Goal: Task Accomplishment & Management: Complete application form

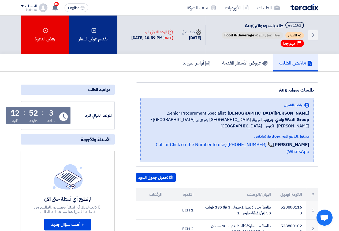
click at [98, 27] on div "تقديم عرض أسعار" at bounding box center [93, 35] width 48 height 39
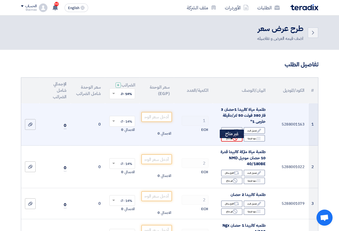
click at [229, 141] on div "Reject غير متاح" at bounding box center [231, 138] width 21 height 7
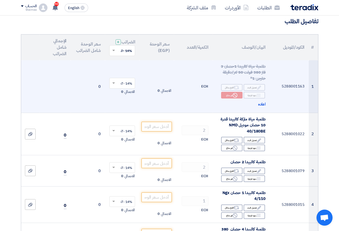
scroll to position [54, 0]
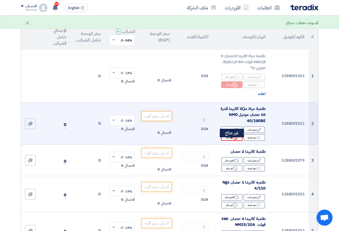
click at [225, 141] on div "Reject غير متاح" at bounding box center [231, 137] width 21 height 7
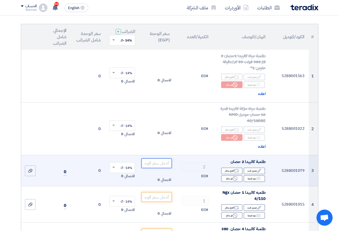
click at [159, 168] on input "number" at bounding box center [157, 164] width 30 height 10
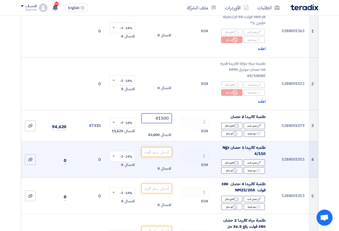
scroll to position [107, 0]
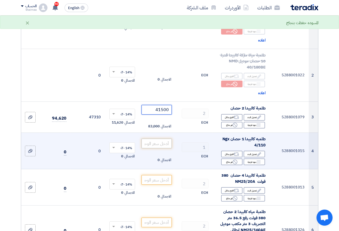
type input "41500"
click at [162, 145] on input "number" at bounding box center [157, 144] width 30 height 10
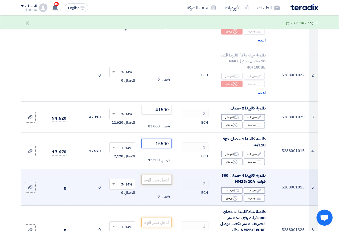
type input "15500"
click at [161, 180] on input "number" at bounding box center [157, 180] width 30 height 10
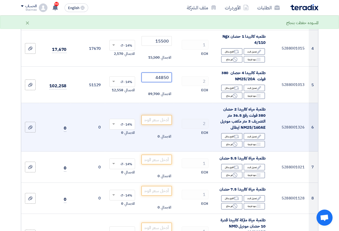
scroll to position [214, 0]
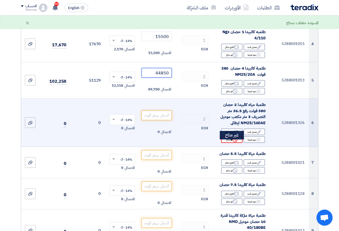
type input "44850"
click at [235, 143] on div "Reject غير متاح" at bounding box center [231, 139] width 21 height 7
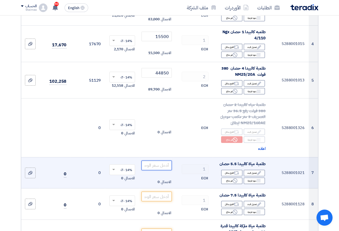
click at [155, 171] on input "number" at bounding box center [157, 166] width 30 height 10
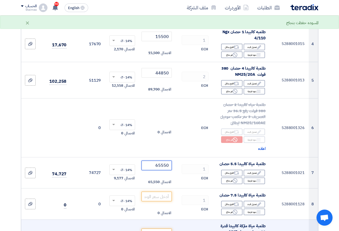
type input "65550"
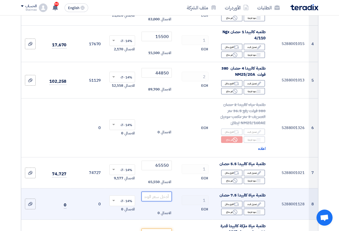
click at [161, 202] on input "number" at bounding box center [157, 197] width 30 height 10
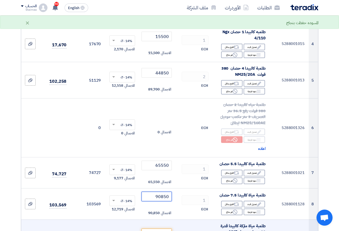
type input "90850"
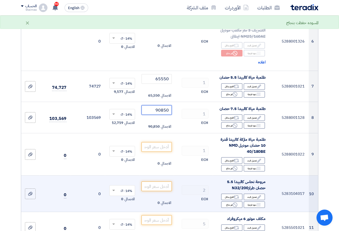
scroll to position [322, 0]
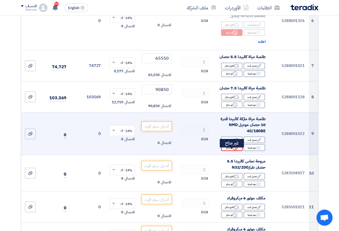
click at [231, 151] on div "Reject غير متاح" at bounding box center [231, 148] width 21 height 7
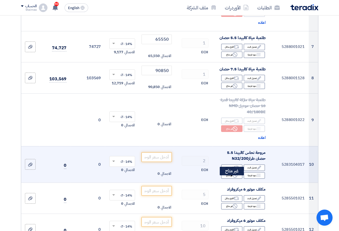
scroll to position [375, 0]
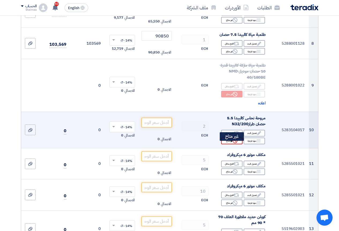
click at [230, 145] on div "Reject غير متاح" at bounding box center [231, 141] width 21 height 7
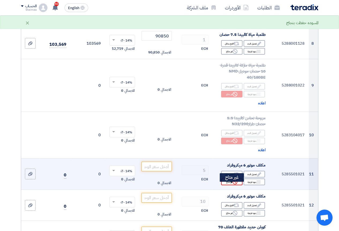
click at [236, 185] on icon "Reject" at bounding box center [235, 182] width 5 height 5
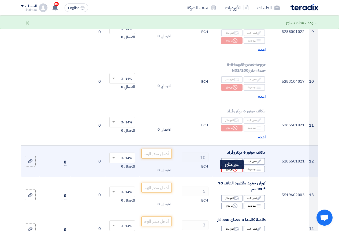
click at [232, 173] on div "Reject غير متاح" at bounding box center [231, 169] width 21 height 7
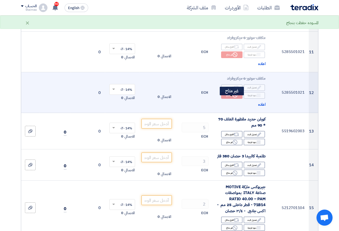
scroll to position [509, 0]
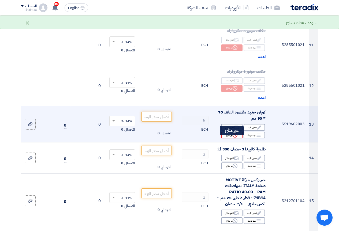
click at [236, 138] on icon "Reject" at bounding box center [235, 135] width 5 height 5
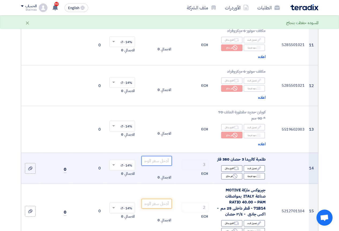
click at [164, 166] on input "number" at bounding box center [157, 161] width 30 height 10
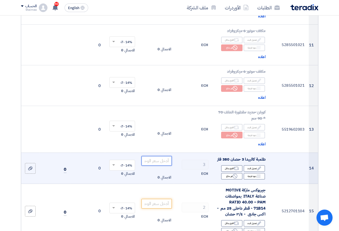
paste input "41975"
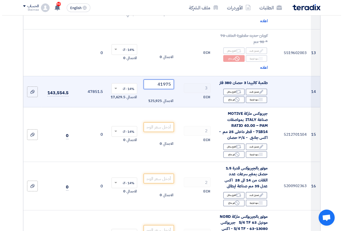
scroll to position [590, 0]
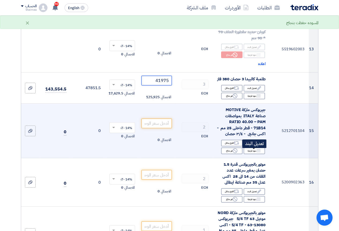
type input "41975"
click at [247, 147] on div "Edit تعديل البند" at bounding box center [254, 143] width 21 height 7
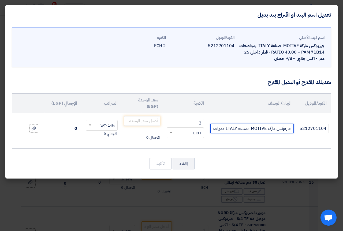
click at [258, 126] on input "جيربوكس ماركة MOTIVE صناعة ITALY بمواصفات RATIO 40.00 – PAM 71B14 - قطر داخلى 2…" at bounding box center [251, 129] width 83 height 10
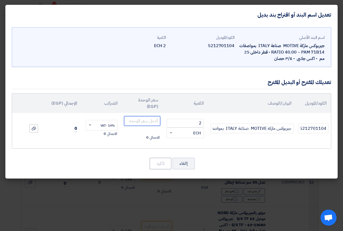
paste input "29670"
type input "29670"
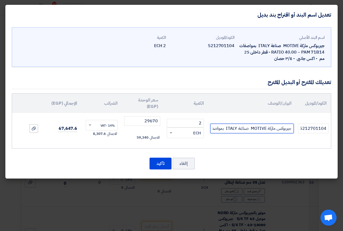
click at [217, 130] on input "جيربوكس ماركة MOTIVE صناعة ITALY بمواصفات RATIO 40.00 – PAM 71B14 - قطر داخلى 2…" at bounding box center [251, 129] width 83 height 10
click at [220, 129] on input "جيربوكس ماركة MOTIVE صناعة ITALY بمواصفات RATIO 40.00 – PAM 71B14 - قطر داخلى 2…" at bounding box center [251, 129] width 83 height 10
click at [213, 127] on input "جيربوكس ماركة MOTIVE صناعة ITALY بمواصفات RATIO 40.00 – PAM 71B14 - قطر داخلى 2…" at bounding box center [251, 129] width 83 height 10
paste input "box 50 r motive +0.55k.w-1400rpm B5 MOTIVE"
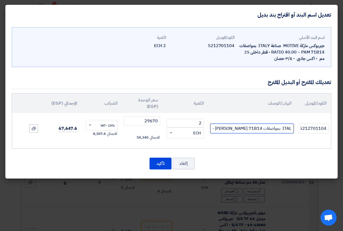
paste input "box 50 r motive +0.55k.w-1400rpm B5 MOTIVE"
type input "جيربوكس ماركة MOTIVE صناعة ITALY بمواصفات Rbox 50 r motive +0.55k.w-1400rpm B5 …"
click at [217, 127] on input "جيربوكس ماركة MOTIVE صناعة ITALY بمواصفات Rbox 50 r motive +0.55k.w-1400rpm B5 …" at bounding box center [251, 129] width 83 height 10
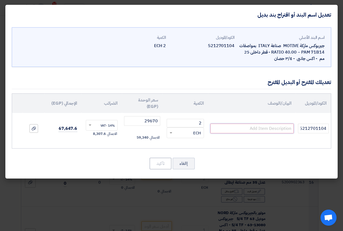
scroll to position [0, 0]
paste input "box 50 r motive +0.55k.w-1400rpm B5 MOTIVE"
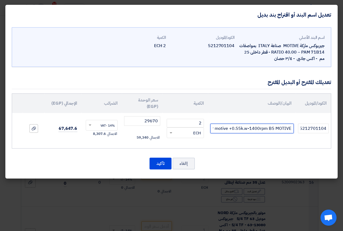
scroll to position [0, -15]
type input "box 50 r motive +0.55k.w-1400rpm B5 MOTIVE"
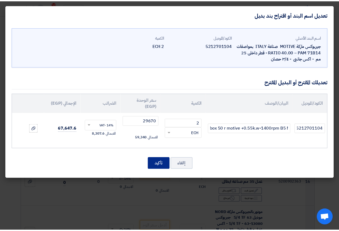
scroll to position [0, 0]
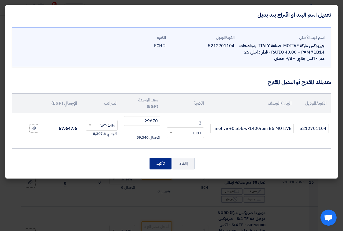
click at [161, 165] on button "تأكيد" at bounding box center [161, 164] width 22 height 12
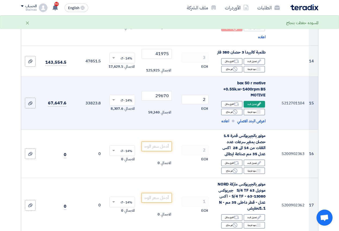
scroll to position [643, 0]
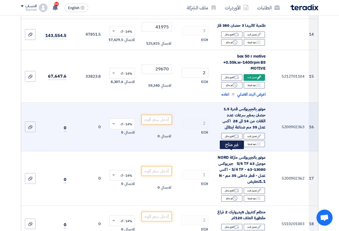
click at [227, 147] on div "Reject غير متاح" at bounding box center [231, 144] width 21 height 7
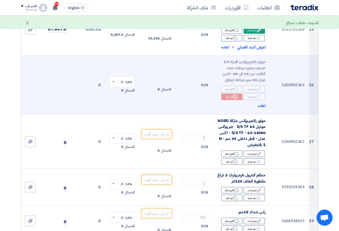
scroll to position [724, 0]
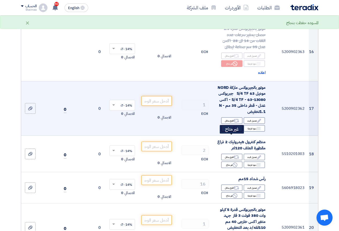
click at [226, 132] on div "Reject غير متاح" at bounding box center [231, 128] width 21 height 7
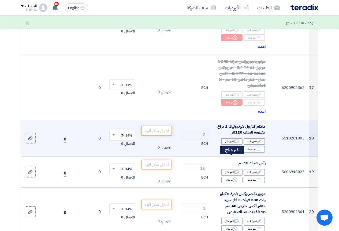
scroll to position [777, 0]
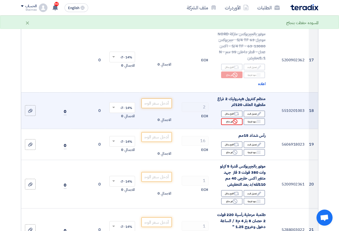
drag, startPoint x: 220, startPoint y: 130, endPoint x: 223, endPoint y: 130, distance: 2.9
click at [223, 126] on div "Edit تعديل البند Alternative اقترح بدائل Breakdown بنود فرعية Reject" at bounding box center [241, 118] width 49 height 16
click at [226, 125] on div "Reject غير متاح" at bounding box center [231, 122] width 21 height 7
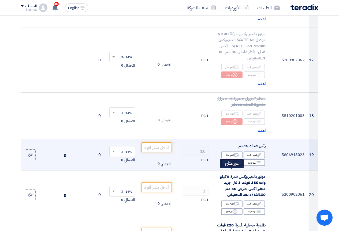
click at [236, 165] on icon "Reject" at bounding box center [235, 163] width 5 height 5
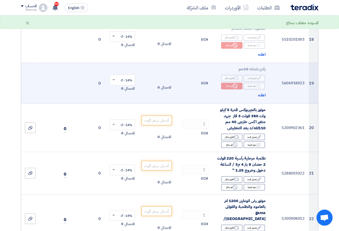
scroll to position [858, 0]
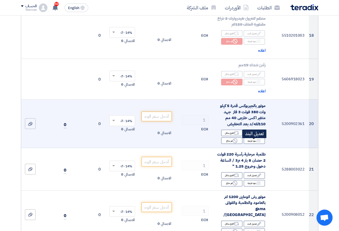
click at [251, 136] on div "Edit تعديل البند" at bounding box center [254, 133] width 21 height 7
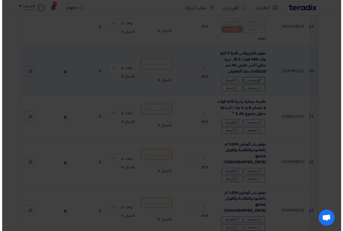
scroll to position [805, 0]
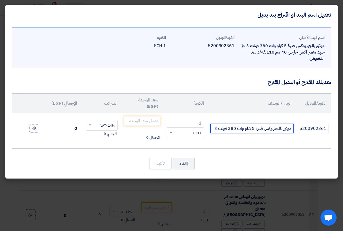
click at [229, 124] on input "موتور بالجيربوكس قدرة 5 كيلو وات 380 فولت 3 فاز جهد متغير اكس خارجى 40 مم 110لف…" at bounding box center [251, 129] width 83 height 10
click at [229, 126] on input "موتور بالجيربوكس قدرة 5 كيلو وات 380 فولت 3 فاز جهد متغير اكس خارجى 40 مم 110لف…" at bounding box center [251, 129] width 83 height 10
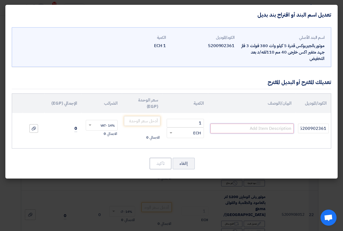
paste input "MNHL 40/2 R 15.22 + motor 4KW-1500rpm-B5 IE1 SITI + Simence"
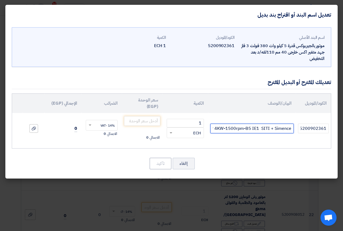
scroll to position [0, -54]
type input "MNHL 40/2 R 15.22 + motor 4KW-1500rpm-B5 IE1 SITI + Simence"
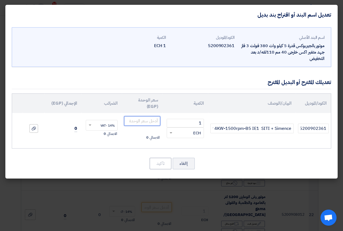
paste input "94185"
type input "94185"
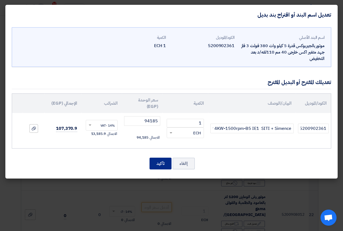
click at [163, 164] on button "تأكيد" at bounding box center [161, 164] width 22 height 12
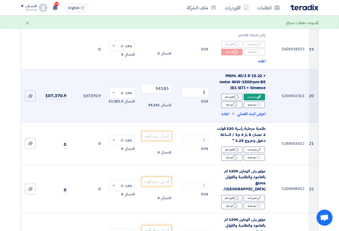
scroll to position [912, 0]
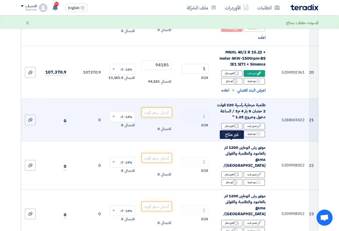
click at [238, 138] on div "Reject غير متاح" at bounding box center [231, 134] width 21 height 7
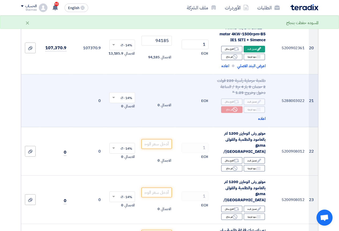
scroll to position [938, 0]
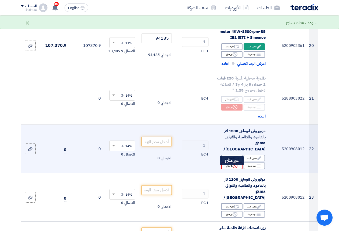
click at [229, 169] on div "Reject غير متاح" at bounding box center [231, 166] width 21 height 7
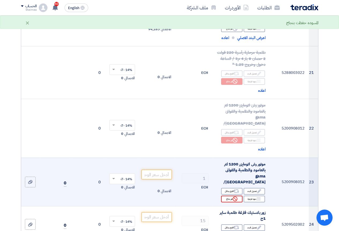
scroll to position [992, 0]
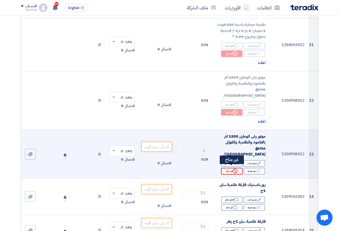
click at [227, 168] on div "Reject غير متاح" at bounding box center [231, 171] width 21 height 7
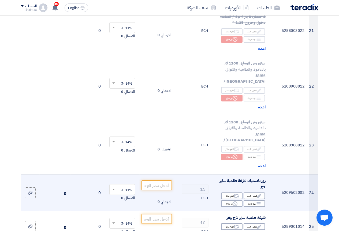
scroll to position [1019, 0]
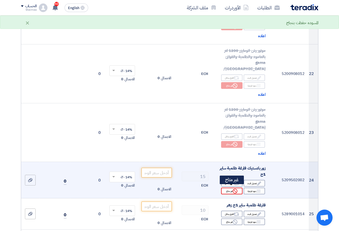
click at [232, 191] on div "Reject غير متاح" at bounding box center [231, 191] width 21 height 7
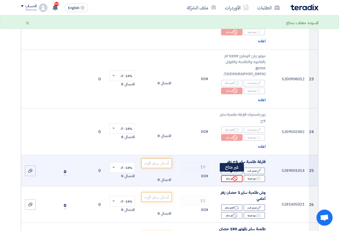
click at [227, 176] on div "Reject غير متاح" at bounding box center [231, 179] width 21 height 7
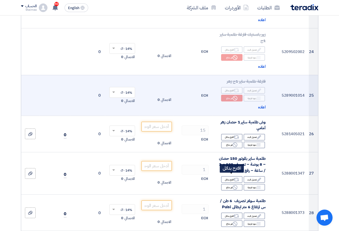
scroll to position [1153, 0]
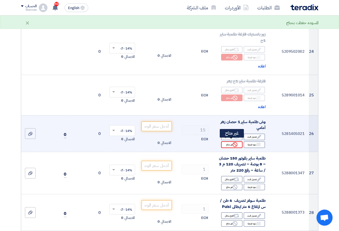
click at [228, 142] on div "Reject غير متاح" at bounding box center [231, 145] width 21 height 7
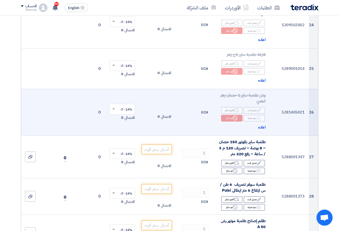
scroll to position [1180, 0]
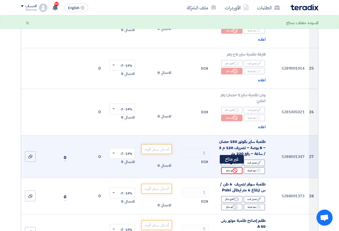
click at [229, 169] on div "Reject غير متاح" at bounding box center [231, 171] width 21 height 7
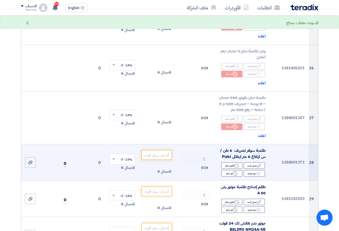
scroll to position [1233, 0]
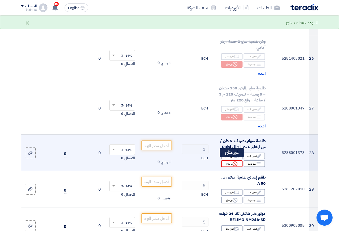
click at [226, 161] on div "Reject غير متاح" at bounding box center [231, 164] width 21 height 7
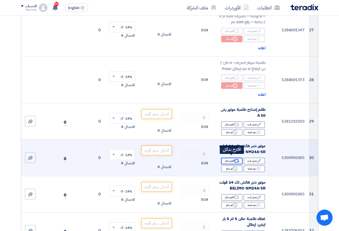
scroll to position [1314, 0]
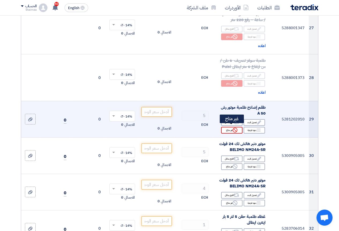
click at [233, 128] on icon "Reject" at bounding box center [235, 130] width 5 height 5
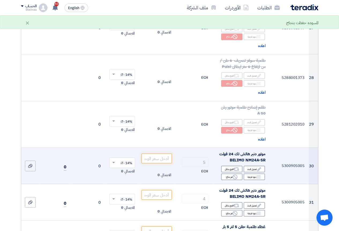
click at [228, 178] on div "Edit تعديل البند Alternative اقترح بدائل Breakdown بنود فرعية Reject" at bounding box center [241, 173] width 49 height 16
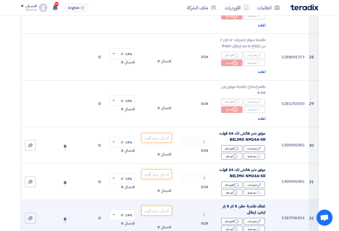
scroll to position [1394, 0]
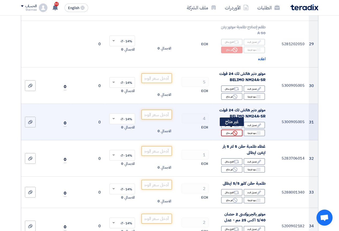
click at [230, 132] on div "Reject غير متاح" at bounding box center [231, 133] width 21 height 7
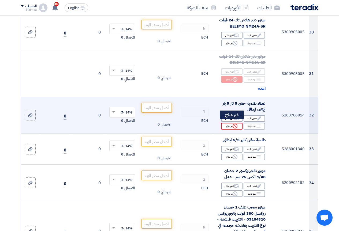
click at [230, 123] on div "Reject غير متاح" at bounding box center [231, 126] width 21 height 7
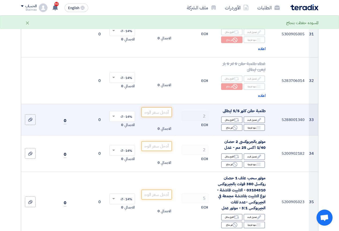
scroll to position [1501, 0]
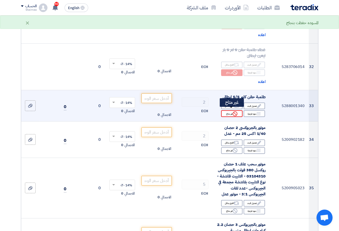
click at [233, 112] on icon "Reject" at bounding box center [235, 114] width 5 height 5
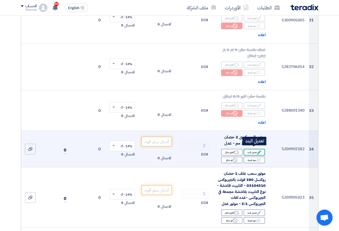
click at [249, 149] on div "Edit تعديل البند" at bounding box center [254, 152] width 21 height 7
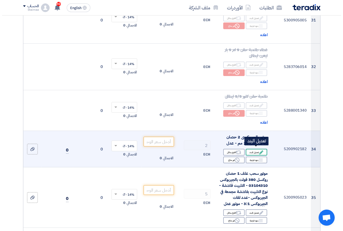
scroll to position [1396, 0]
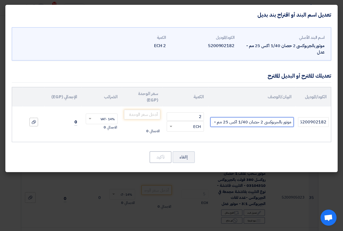
click at [244, 125] on input "موتور بالجربوكسى 2 حصان 1/40 اكس 25 مم - عدل" at bounding box center [251, 122] width 83 height 10
click at [215, 124] on input "موتور بالجربوكسى 2 حصان 1/40 اكس 25 مم - عدل" at bounding box center [251, 122] width 83 height 10
paste input "ROBUS 35/3 R45 + 2.2KW-1400rpm-B5 MOTIVE + CIMA"
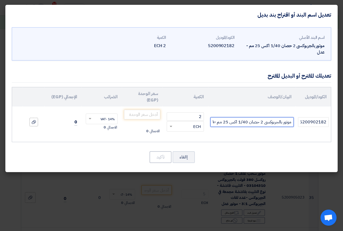
scroll to position [0, -109]
type input "موتور بالجربوكسى 2 حصان 1/40 اكس 25 مم -ROBUS 35/3 R45 + 2.2KW-1400rpm-B5 MOTIV…"
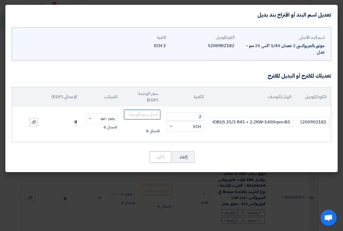
click at [151, 116] on input "number" at bounding box center [142, 115] width 36 height 10
type input "99800"
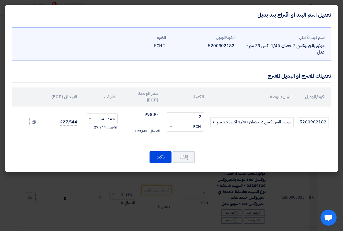
click at [139, 73] on div "تعديلك المقترح أو البديل المقترح" at bounding box center [172, 76] width 320 height 14
drag, startPoint x: 159, startPoint y: 157, endPoint x: 161, endPoint y: 157, distance: 2.8
click at [161, 157] on button "تأكيد" at bounding box center [161, 157] width 22 height 12
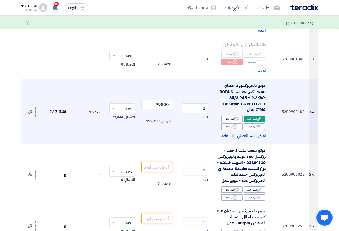
scroll to position [1555, 0]
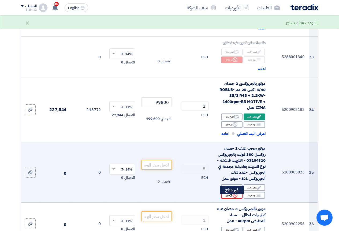
click at [233, 197] on icon "Reject" at bounding box center [235, 195] width 5 height 5
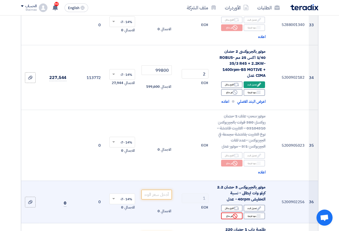
scroll to position [1609, 0]
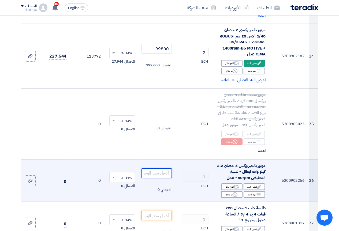
paste input "92460"
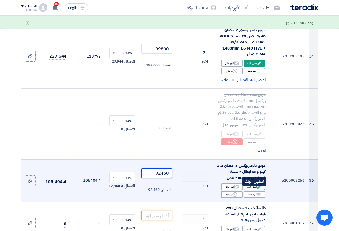
type input "92460"
click at [253, 190] on div "Edit تعديل البند" at bounding box center [254, 187] width 21 height 7
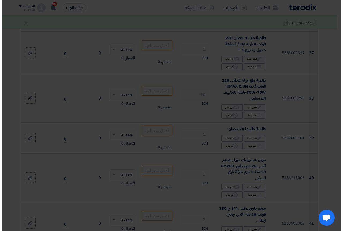
scroll to position [1503, 0]
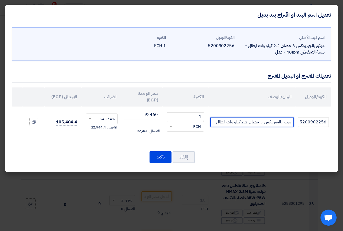
paste input "ROBUS 35/3 R45 + 2.2KW-1400rpm-B5 MOTIVE + CIMA"
type input "موتور بالجيربوكس 3 حصان 2.2 كيلو وات ايطالى -ROBUS 35/3 R45 + 2.2KW-1400rpm-B5 …"
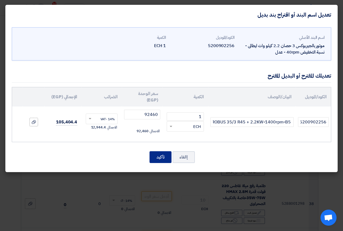
scroll to position [0, 0]
click at [166, 155] on button "تأكيد" at bounding box center [161, 157] width 22 height 12
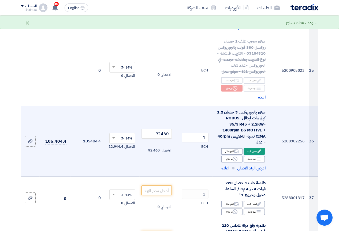
scroll to position [1716, 0]
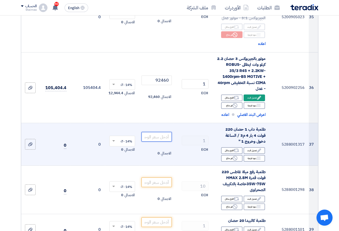
click at [159, 141] on input "number" at bounding box center [157, 137] width 30 height 10
paste input "7245"
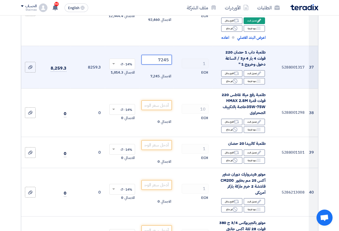
scroll to position [1796, 0]
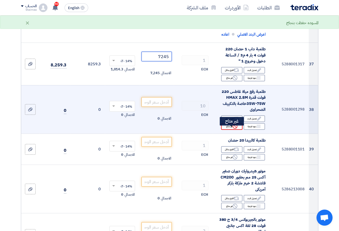
type input "7245"
click at [235, 128] on use at bounding box center [235, 126] width 5 height 5
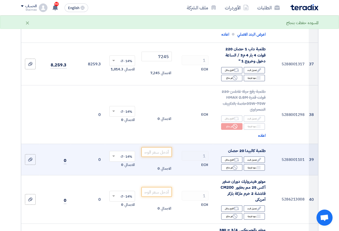
click at [243, 170] on div "Edit تعديل البند Alternative اقترح بدائل Breakdown بنود فرعية Reject" at bounding box center [241, 164] width 49 height 16
click at [240, 169] on div "Reject غير متاح" at bounding box center [231, 167] width 21 height 7
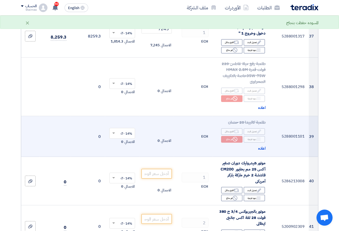
scroll to position [1850, 0]
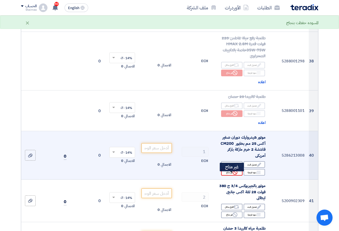
click at [229, 175] on div "Reject غير متاح" at bounding box center [231, 172] width 21 height 7
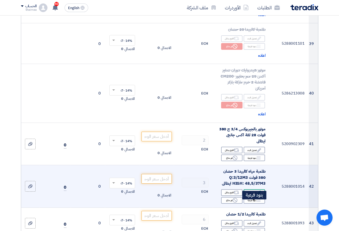
scroll to position [1930, 0]
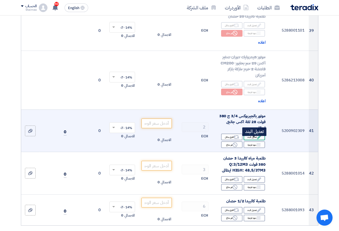
click at [258, 138] on div "Edit تعديل البند" at bounding box center [254, 137] width 21 height 7
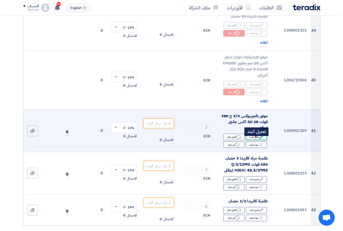
scroll to position [1689, 0]
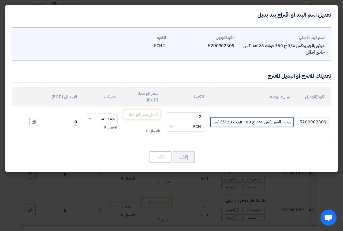
click at [212, 123] on input "موتور بالجيربوكس 3/4 ح 380 فولت 28 لفة اكس جانبى ايطالى" at bounding box center [251, 122] width 83 height 10
paste input "BOX63 R80 + 0.55KW-1400rpm-B5 MOTIVE + MOTIVE"
type input "موتور بالجيربوكس 3/4 ح 380 فولت 28 لفة اكس جانبى ايطالىBOX63 R80 + 0.55KW-1400r…"
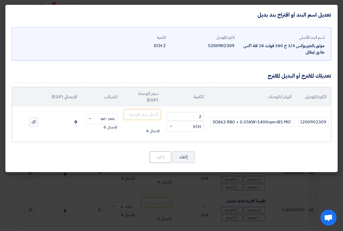
scroll to position [0, 0]
paste input "35793.75"
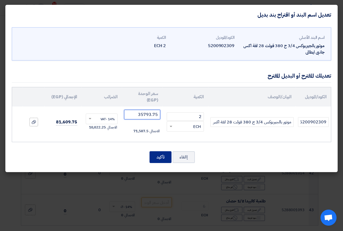
type input "35793.75"
click at [165, 159] on button "تأكيد" at bounding box center [161, 157] width 22 height 12
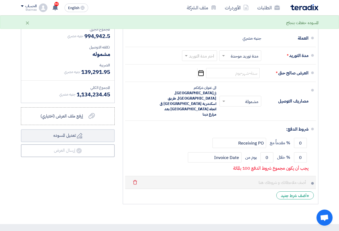
scroll to position [2225, 0]
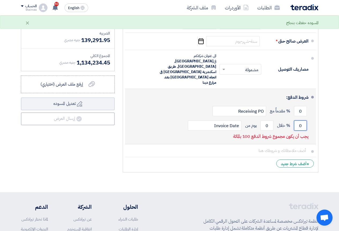
click at [299, 121] on input "0" at bounding box center [300, 126] width 13 height 10
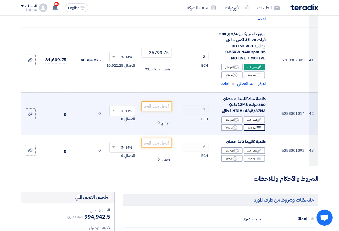
scroll to position [2038, 0]
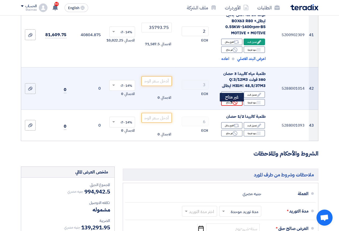
click at [237, 104] on icon "Reject" at bounding box center [235, 102] width 5 height 5
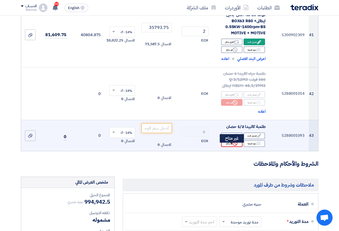
click at [242, 147] on div "Reject غير متاح" at bounding box center [231, 143] width 21 height 7
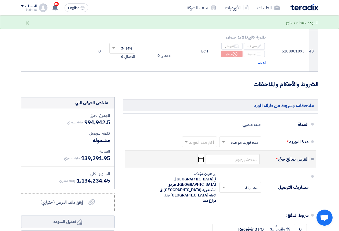
scroll to position [2172, 0]
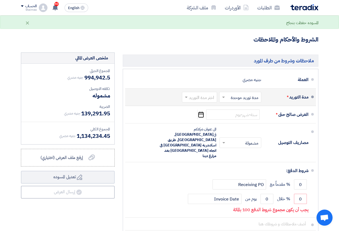
click at [224, 100] on span at bounding box center [223, 97] width 7 height 5
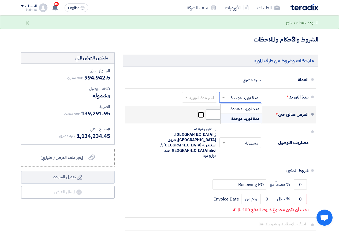
click at [224, 121] on div "مدة توريد موحدة" at bounding box center [242, 119] width 42 height 10
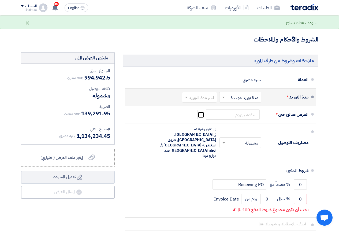
click at [193, 102] on input "text" at bounding box center [198, 98] width 32 height 8
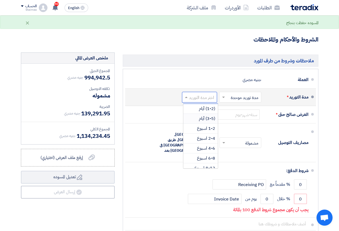
click at [195, 123] on div "(3-5) أيام" at bounding box center [200, 119] width 35 height 10
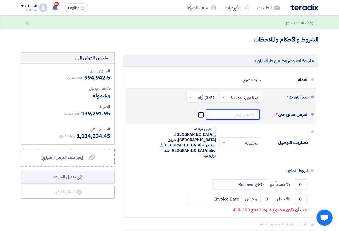
click at [231, 120] on input at bounding box center [233, 115] width 54 height 10
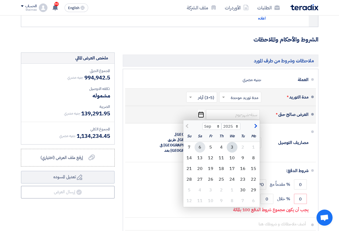
click at [197, 149] on div "6" at bounding box center [200, 147] width 11 height 11
type input "[DATE]"
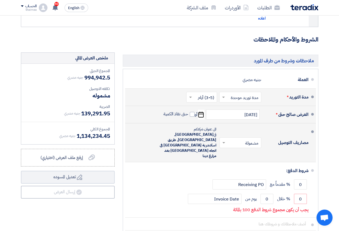
click at [237, 140] on input "text" at bounding box center [239, 144] width 39 height 8
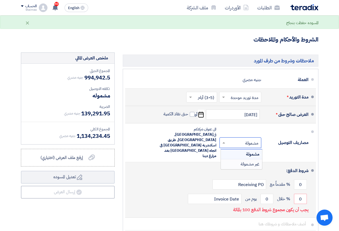
click at [273, 177] on div "0 % مقدماً مع Receiving PO" at bounding box center [218, 184] width 179 height 14
drag, startPoint x: 298, startPoint y: 188, endPoint x: 310, endPoint y: 191, distance: 12.6
click at [310, 191] on li "شروط الدفع: 0 % مقدماً مع Receiving PO 0 % خلال 0 Invoice Date" at bounding box center [220, 189] width 191 height 55
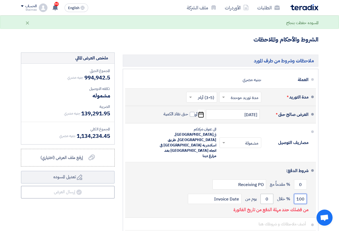
type input "100"
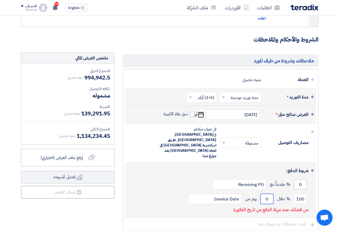
drag, startPoint x: 264, startPoint y: 188, endPoint x: 296, endPoint y: 176, distance: 34.1
click at [280, 192] on div "100 % خلال 0 يوم من Invoice Date" at bounding box center [218, 199] width 179 height 14
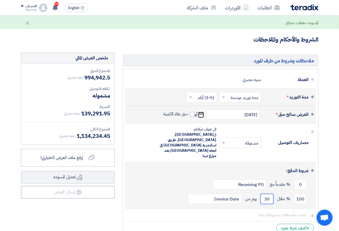
type input "30"
click at [156, 165] on div "شروط الدفع:" at bounding box center [221, 171] width 175 height 13
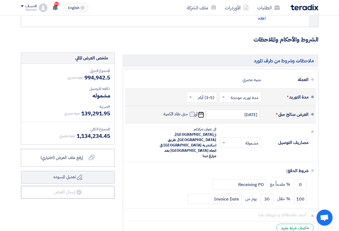
click at [191, 117] on span at bounding box center [192, 114] width 5 height 5
click at [188, 118] on input "حتى نفاذ الكمية" at bounding box center [175, 117] width 26 height 10
checkbox input "true"
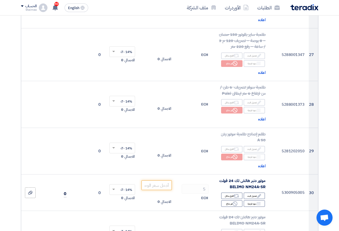
scroll to position [1314, 0]
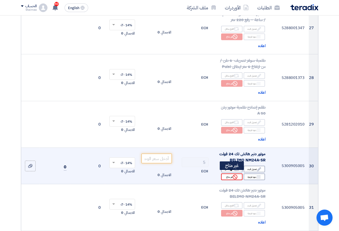
click at [235, 177] on div "Reject غير متاح" at bounding box center [231, 177] width 21 height 7
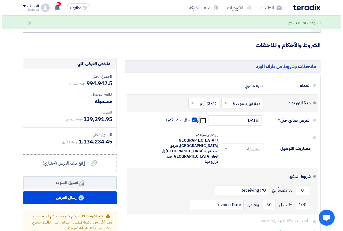
scroll to position [2225, 0]
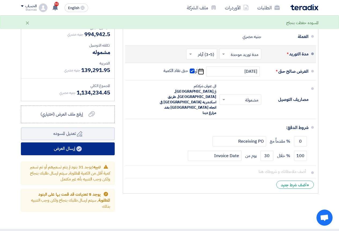
click at [80, 152] on use at bounding box center [78, 148] width 5 height 5
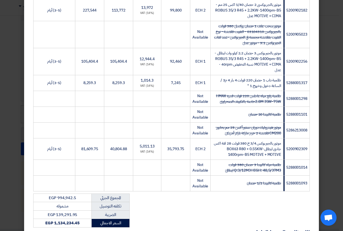
scroll to position [741, 0]
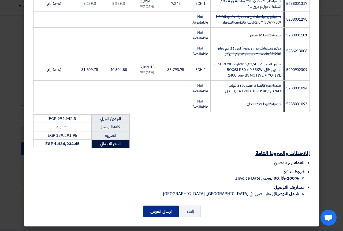
click at [156, 213] on button "إرسال العرض" at bounding box center [160, 212] width 35 height 12
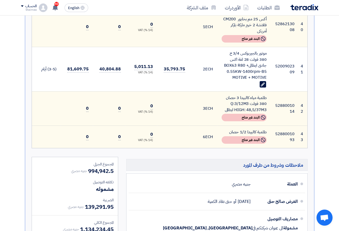
scroll to position [1555, 0]
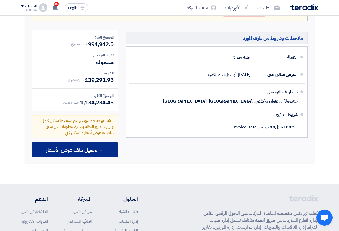
click at [70, 148] on span "تحميل ملف عرض الأسعار" at bounding box center [71, 150] width 51 height 5
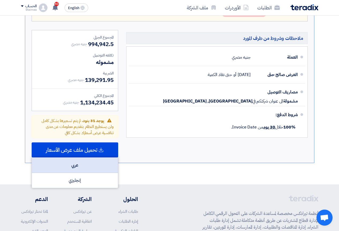
click at [73, 158] on div "عربي" at bounding box center [75, 165] width 86 height 15
